Goal: Task Accomplishment & Management: Use online tool/utility

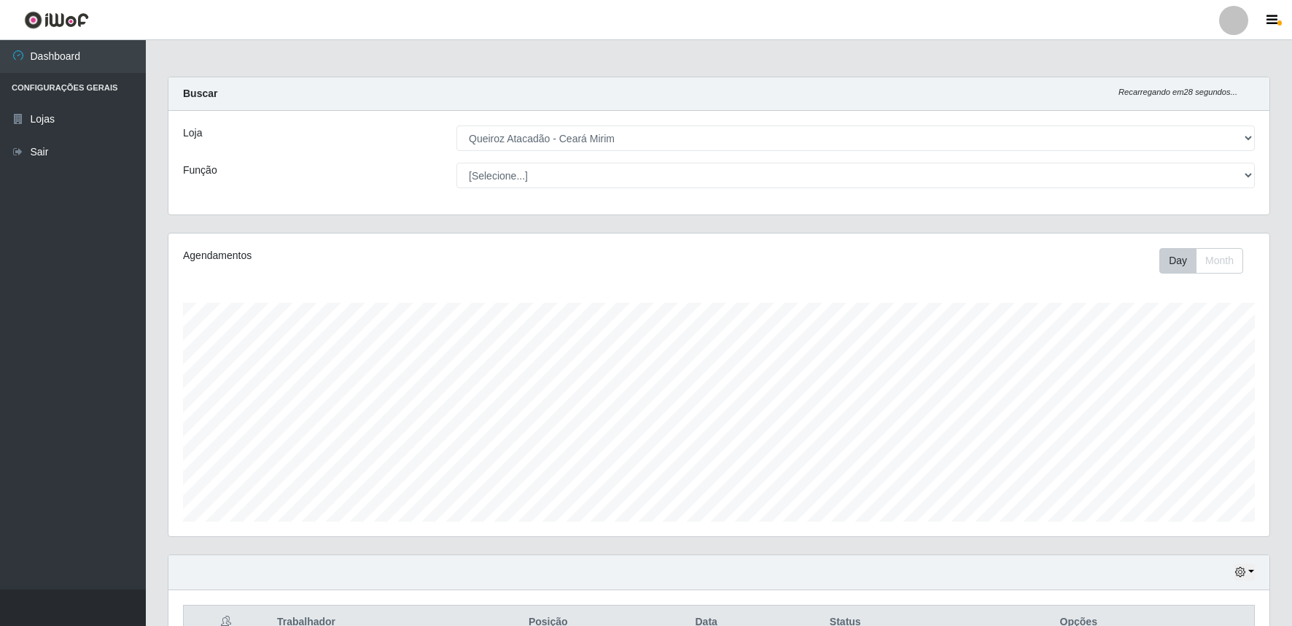
select select "465"
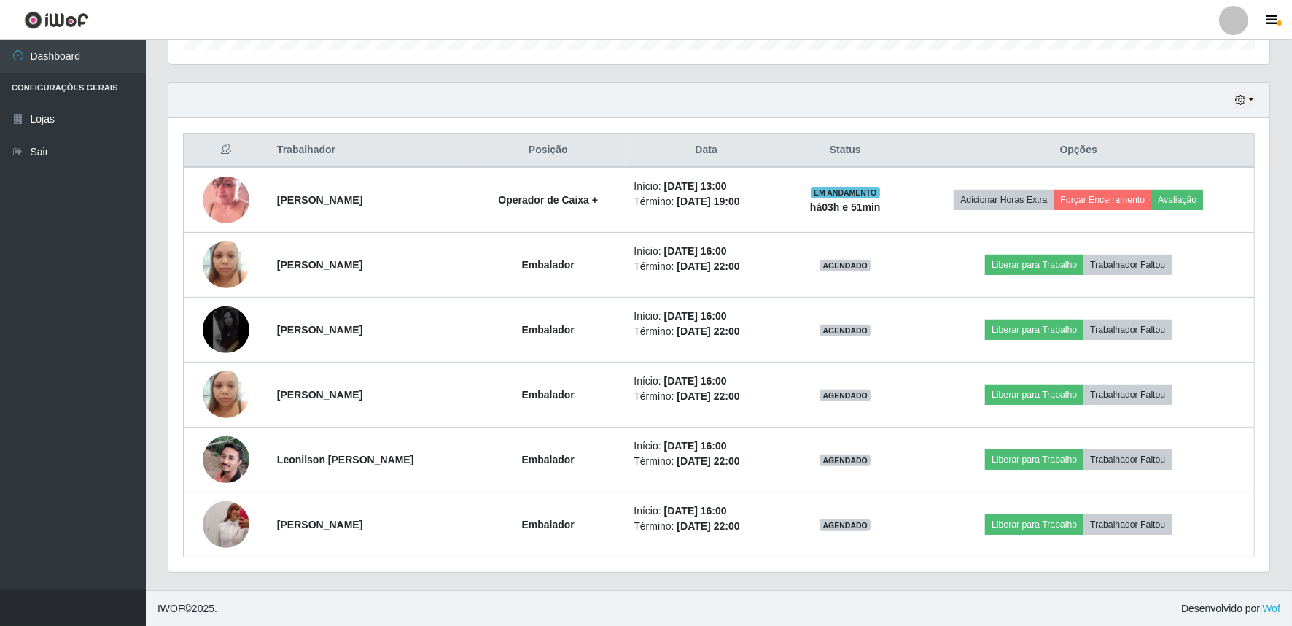
scroll to position [302, 1101]
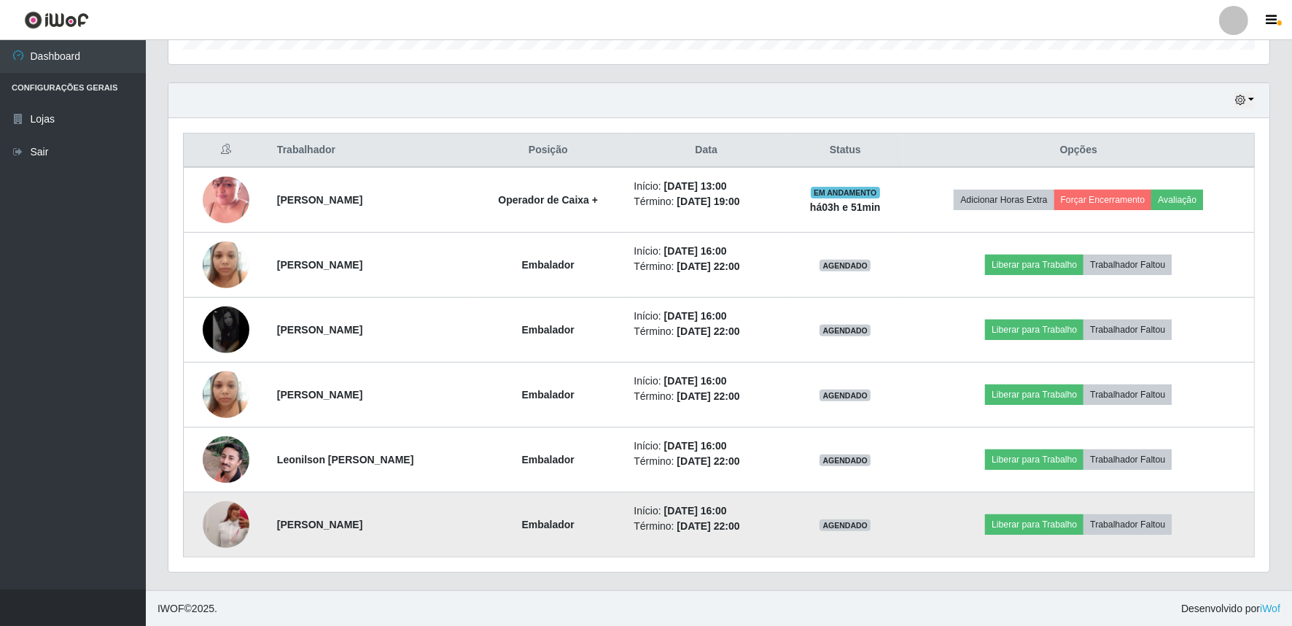
click at [238, 542] on img at bounding box center [226, 525] width 47 height 104
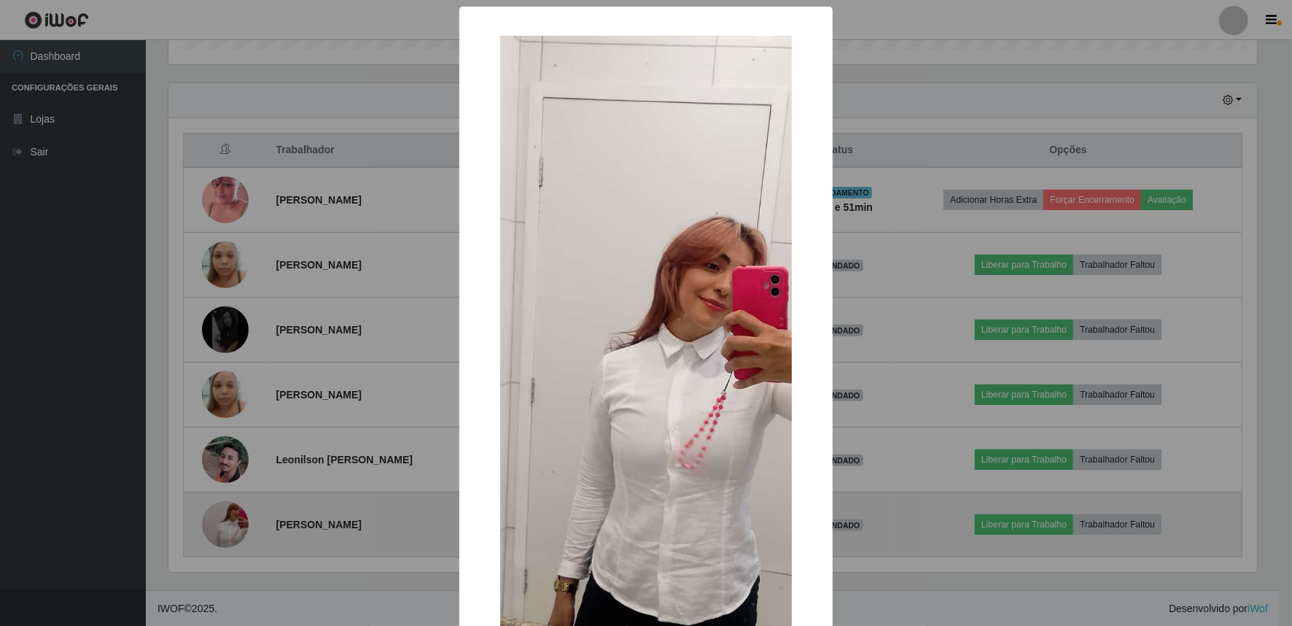
scroll to position [302, 1092]
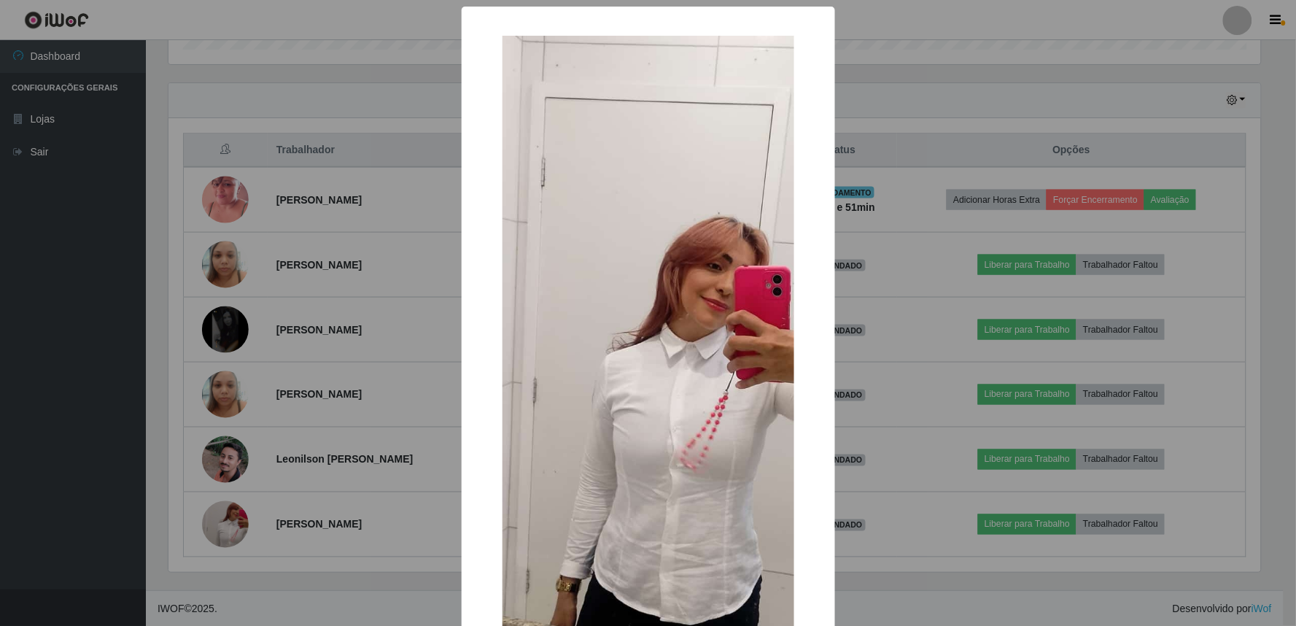
click at [267, 578] on div "× OK Cancel" at bounding box center [648, 313] width 1296 height 626
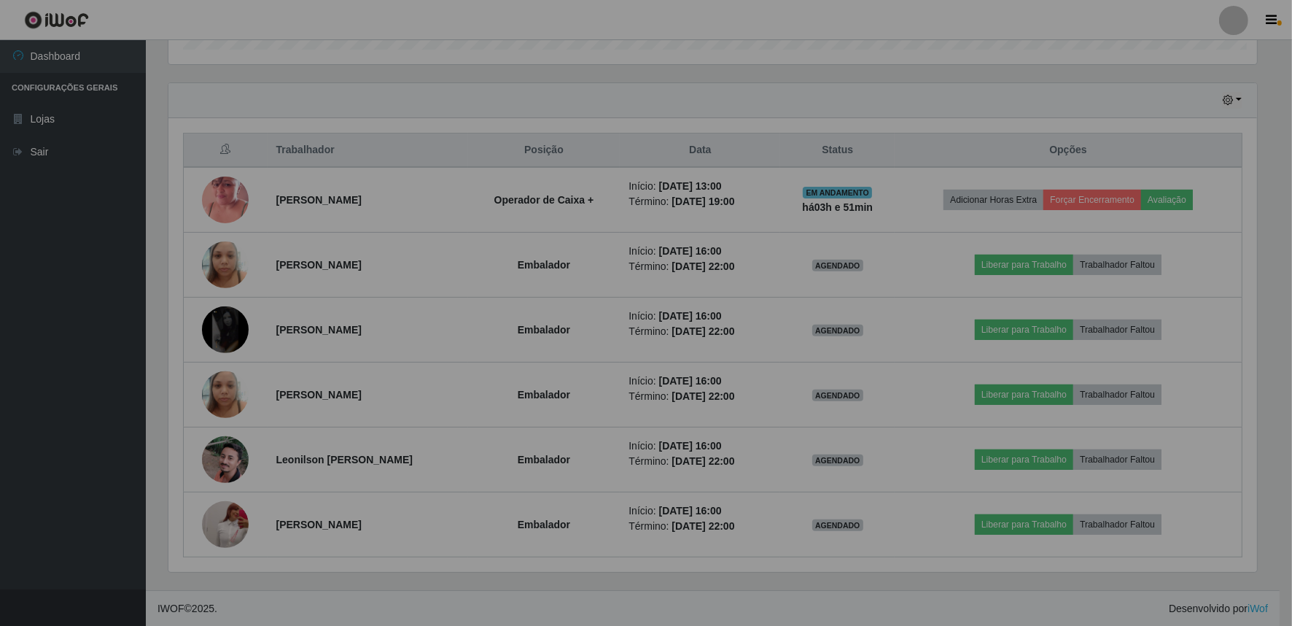
scroll to position [302, 1101]
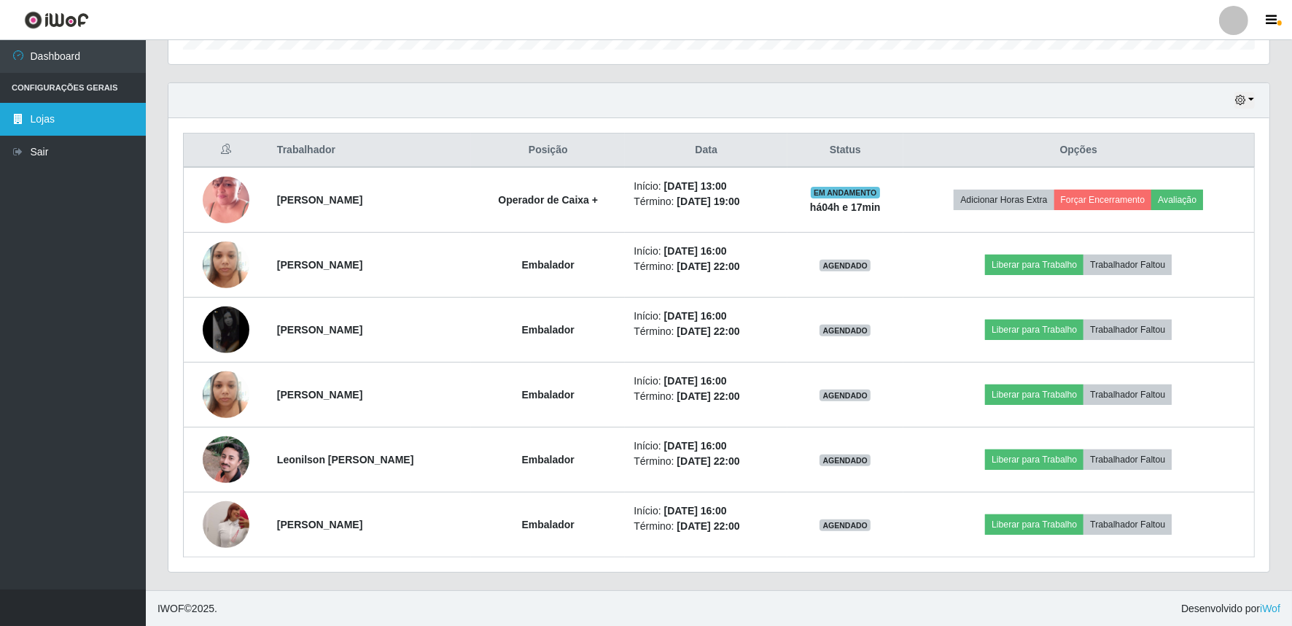
click at [71, 124] on link "Lojas" at bounding box center [73, 119] width 146 height 33
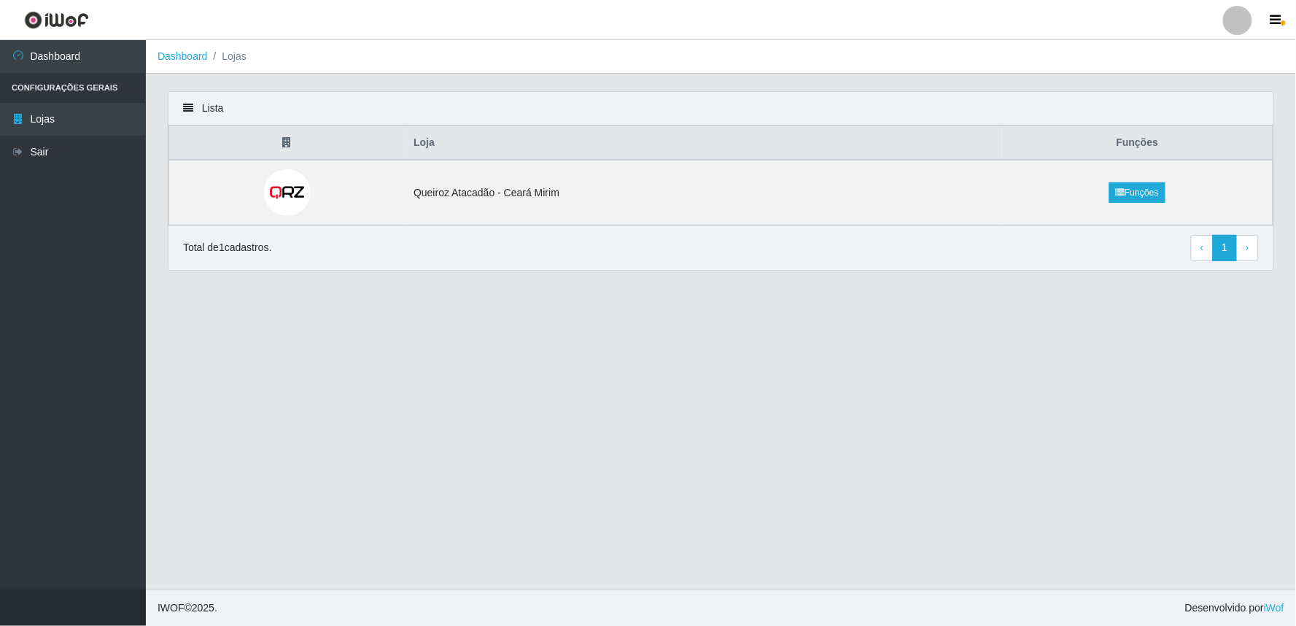
click at [427, 404] on main "Dashboard Lojas Lista Loja Funções Queiroz Atacadão - [GEOGRAPHIC_DATA] Mirim F…" at bounding box center [721, 314] width 1150 height 549
click at [49, 112] on link "Lojas" at bounding box center [73, 119] width 146 height 33
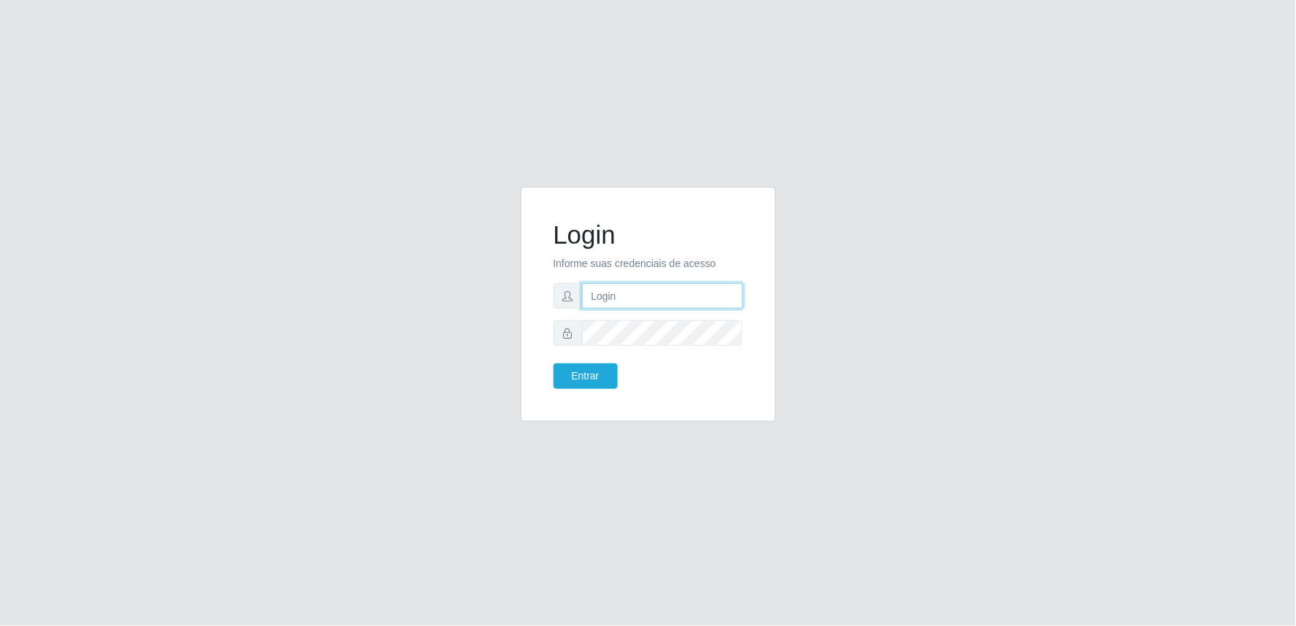
click at [629, 303] on input "text" at bounding box center [662, 296] width 161 height 26
type input "falbino1717@gmail.com"
click at [554, 363] on button "Entrar" at bounding box center [586, 376] width 64 height 26
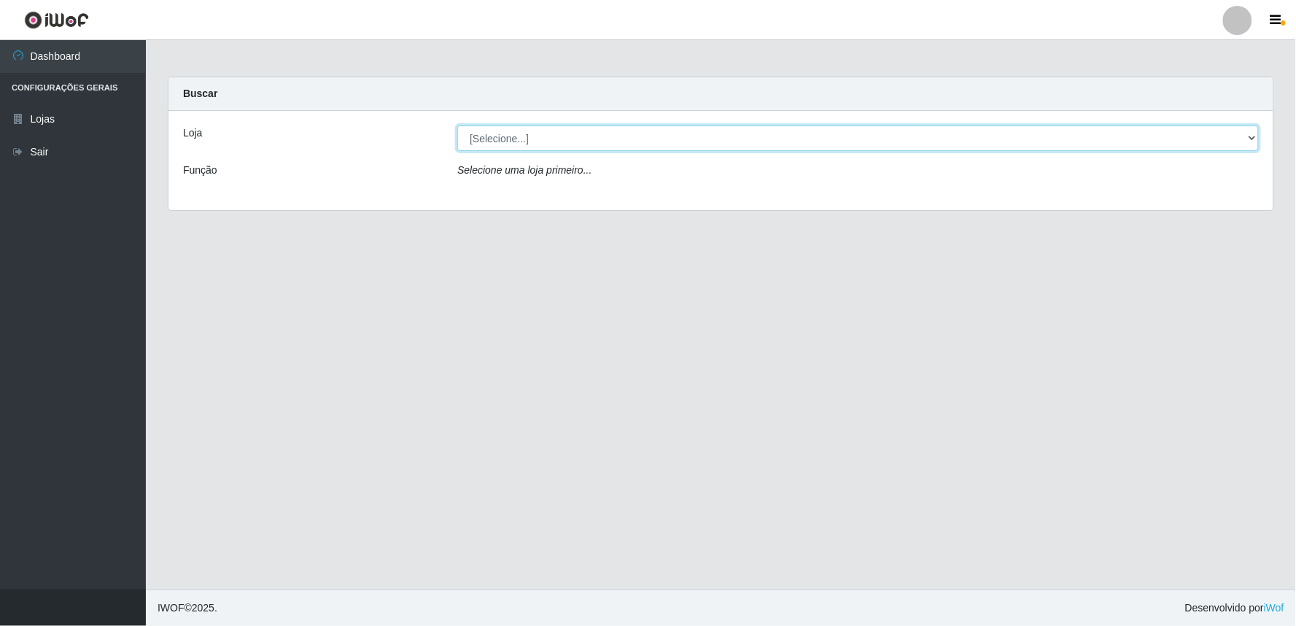
click at [1079, 142] on select "[Selecione...] Queiroz Atacadão - Ceará Mirim" at bounding box center [857, 138] width 801 height 26
select select "465"
click at [457, 125] on select "[Selecione...] Queiroz Atacadão - Ceará Mirim" at bounding box center [857, 138] width 801 height 26
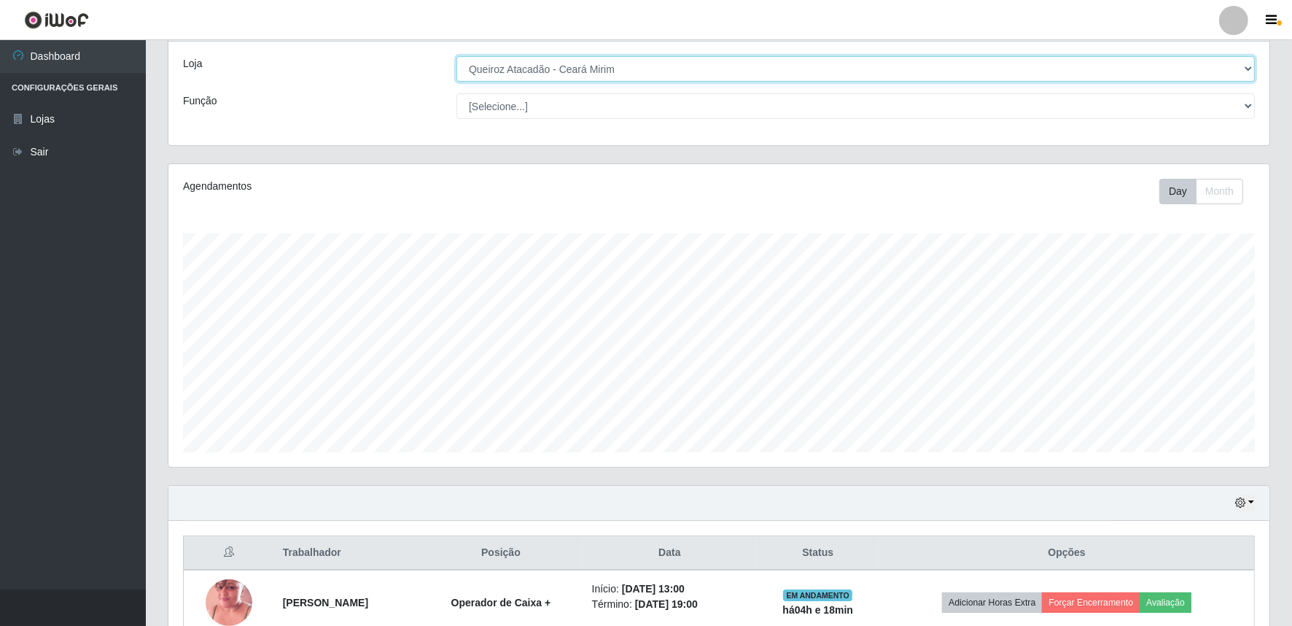
scroll to position [147, 0]
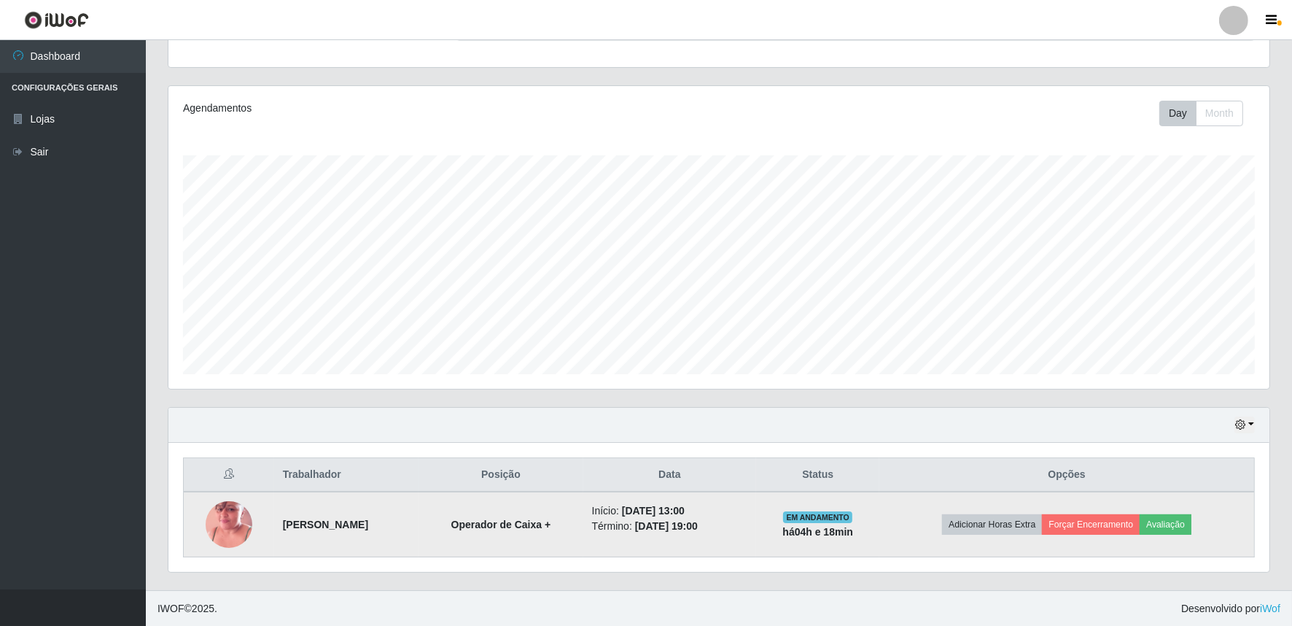
click at [209, 519] on img at bounding box center [229, 524] width 47 height 83
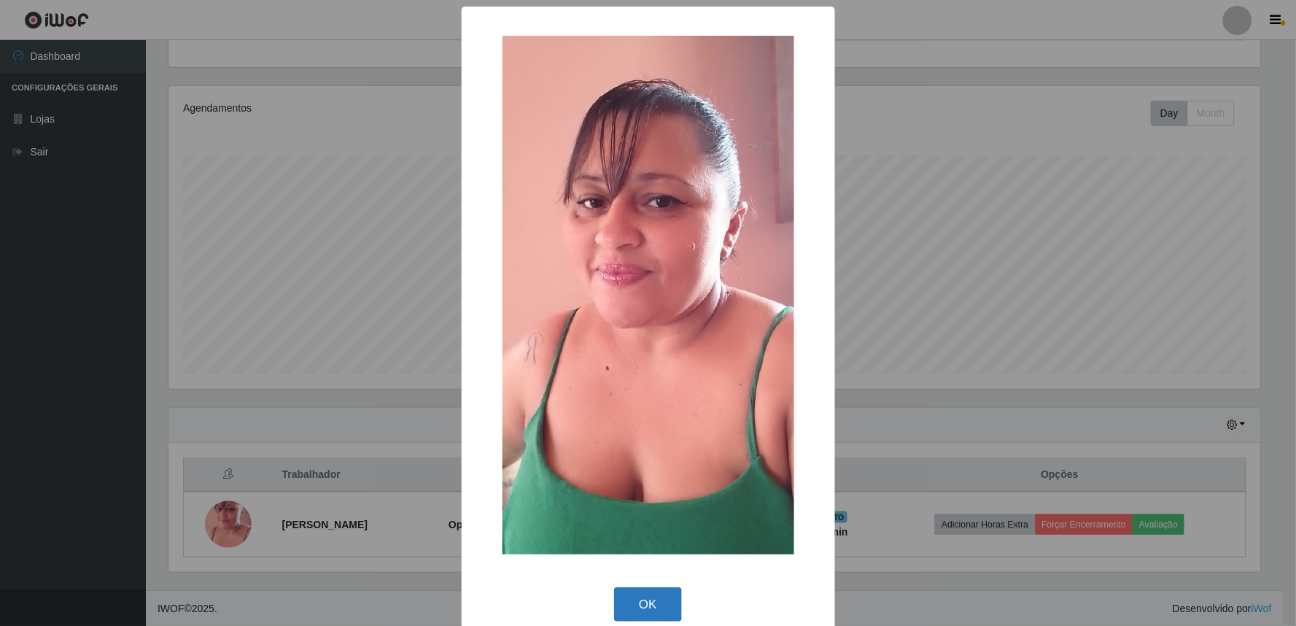
click at [631, 613] on button "OK" at bounding box center [648, 604] width 68 height 34
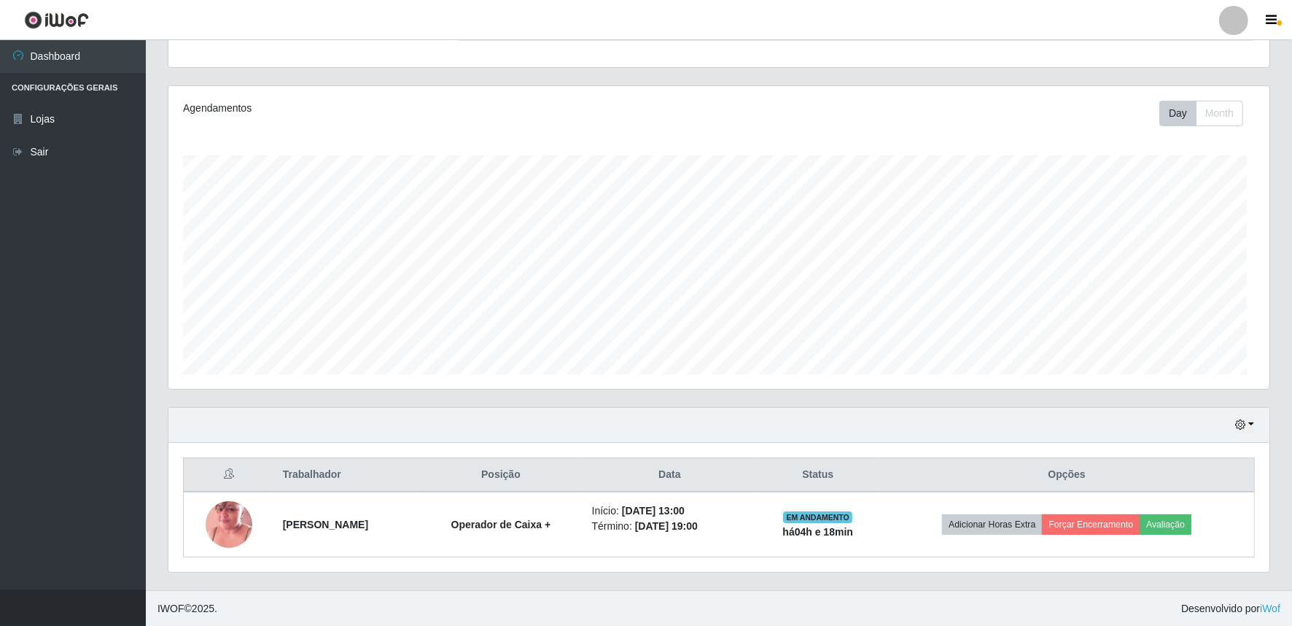
scroll to position [302, 1101]
